Goal: Book appointment/travel/reservation

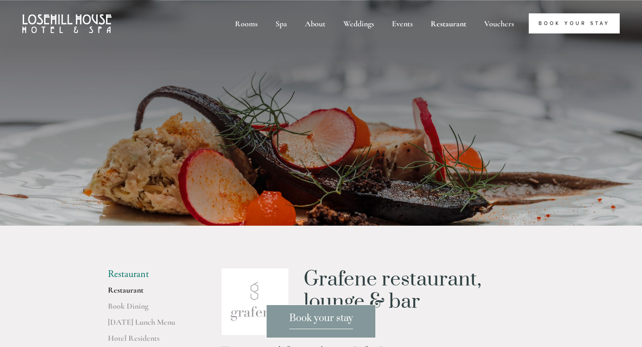
click at [562, 25] on link "Book Your Stay" at bounding box center [574, 23] width 91 height 20
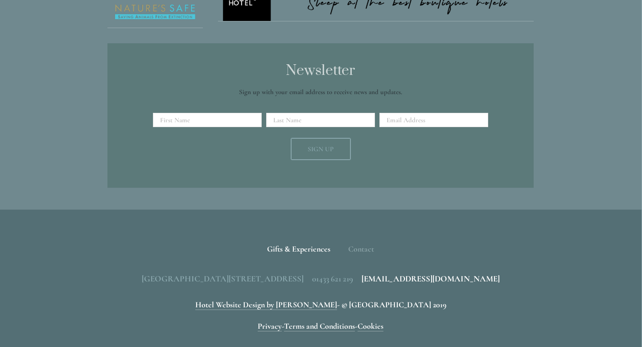
scroll to position [2836, 0]
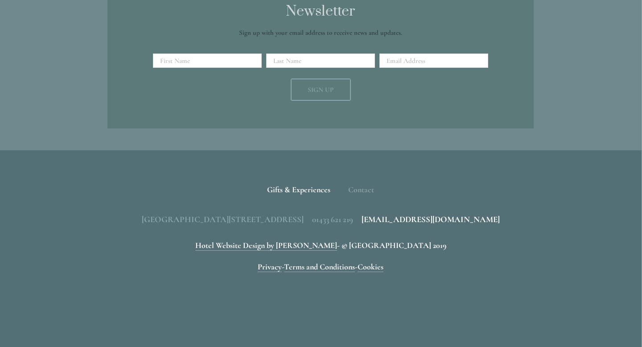
drag, startPoint x: 208, startPoint y: 218, endPoint x: 253, endPoint y: 219, distance: 44.6
click at [253, 219] on span "[GEOGRAPHIC_DATA][STREET_ADDRESS]" at bounding box center [223, 219] width 162 height 10
copy span "Losehill Lane"
click at [267, 330] on footer "Back to Top Gifts & Experiences Contact Call Us Find Us Losehill House Hotel & …" at bounding box center [321, 248] width 642 height 197
click at [283, 221] on span "[GEOGRAPHIC_DATA][STREET_ADDRESS]" at bounding box center [223, 219] width 162 height 10
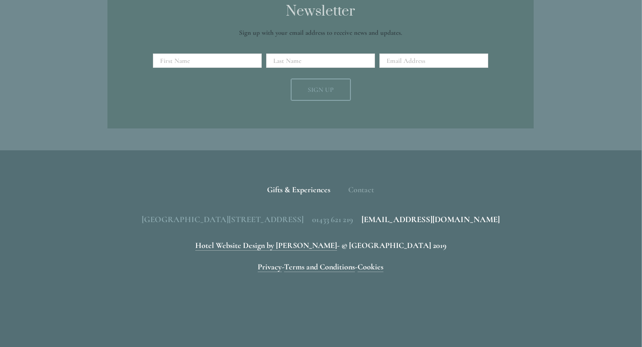
drag, startPoint x: 388, startPoint y: 219, endPoint x: 107, endPoint y: 219, distance: 281.8
click at [107, 219] on div "Back to Top Gifts & Experiences Contact Call Us Find Us Losehill House Hotel & …" at bounding box center [320, 226] width 455 height 152
copy span "[GEOGRAPHIC_DATA][STREET_ADDRESS]"
